Goal: Communication & Community: Answer question/provide support

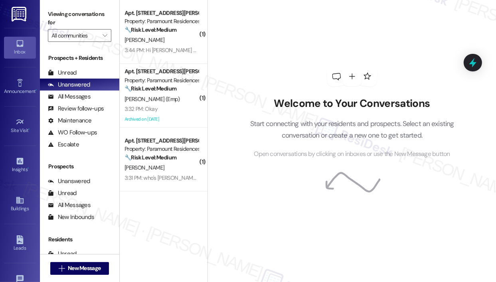
click at [147, 24] on div "Property: Paramount Residences" at bounding box center [161, 21] width 74 height 8
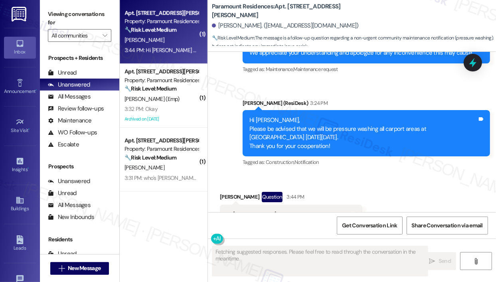
scroll to position [4236, 0]
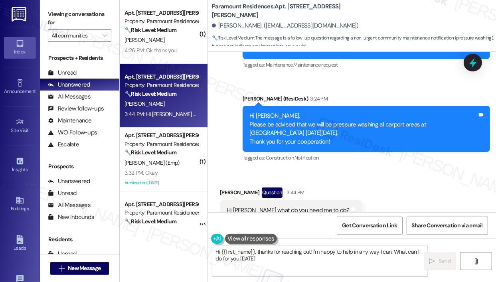
type textarea "Hi {{first_name}}, thanks for reaching out! I'm happy to help in any way I can.…"
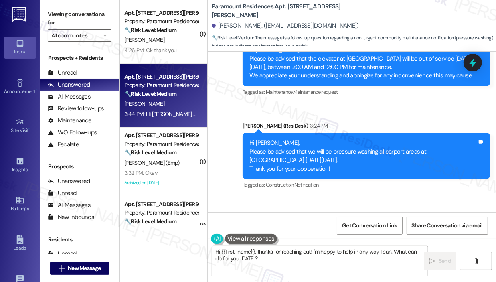
scroll to position [4196, 0]
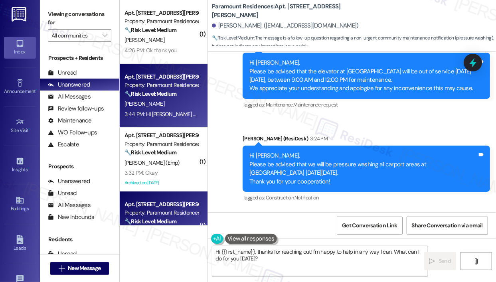
click at [179, 199] on div "Apt. [STREET_ADDRESS][PERSON_NAME] Property: Paramount Residences 🔧 Risk Level:…" at bounding box center [161, 212] width 75 height 27
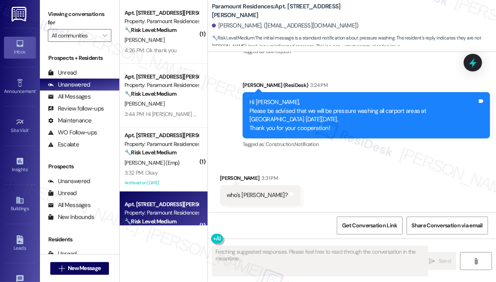
scroll to position [1330, 0]
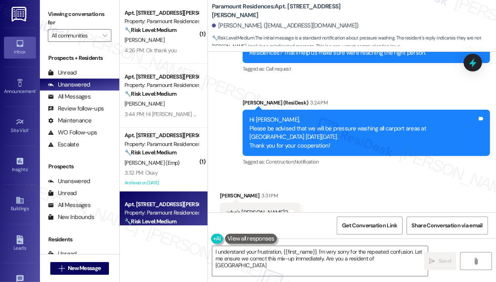
type textarea "I understand your frustration, {{first_name}}. I'm very sorry for the repeated …"
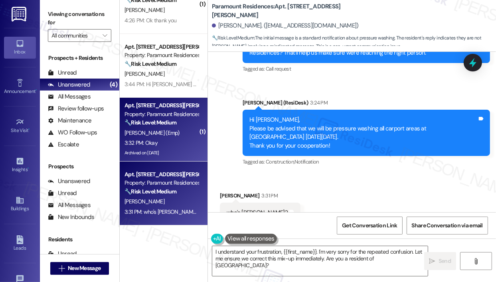
scroll to position [0, 0]
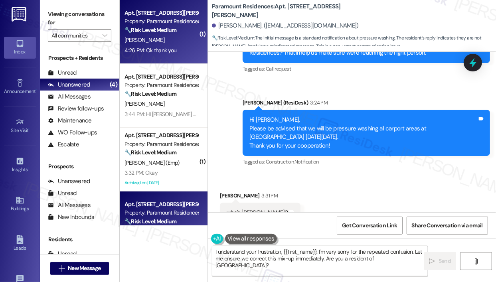
click at [181, 57] on div "Apt. [STREET_ADDRESS][PERSON_NAME] Property: Paramount Residences 🔧 Risk Level:…" at bounding box center [164, 32] width 88 height 64
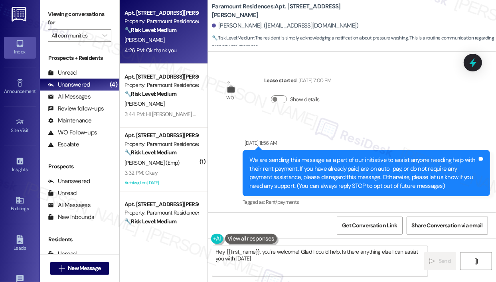
type textarea "Hey {{first_name}}, you're welcome! Glad I could help. Is there anything else I…"
